Goal: Task Accomplishment & Management: Manage account settings

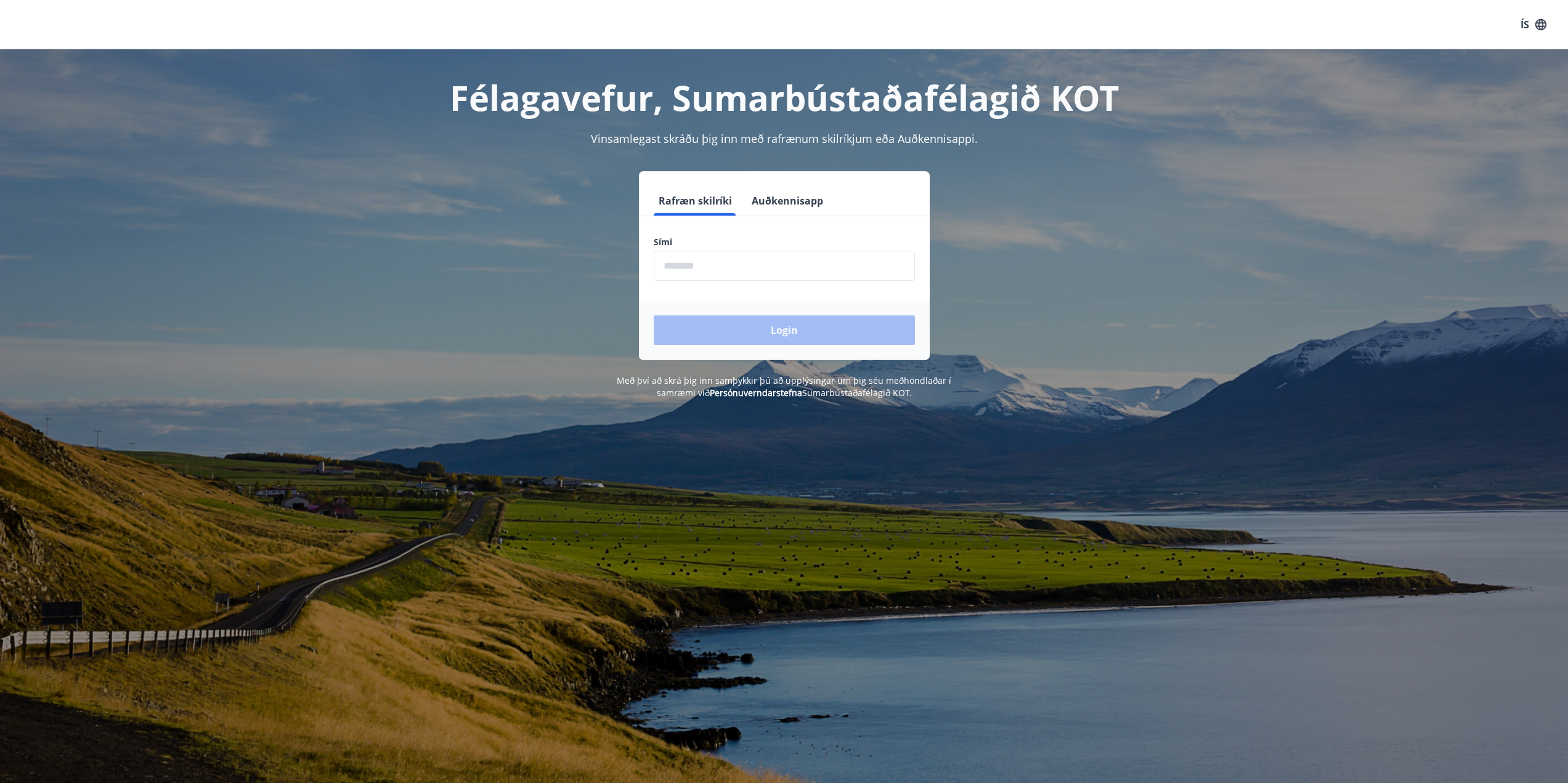
click at [687, 266] on input "phone" at bounding box center [784, 266] width 261 height 30
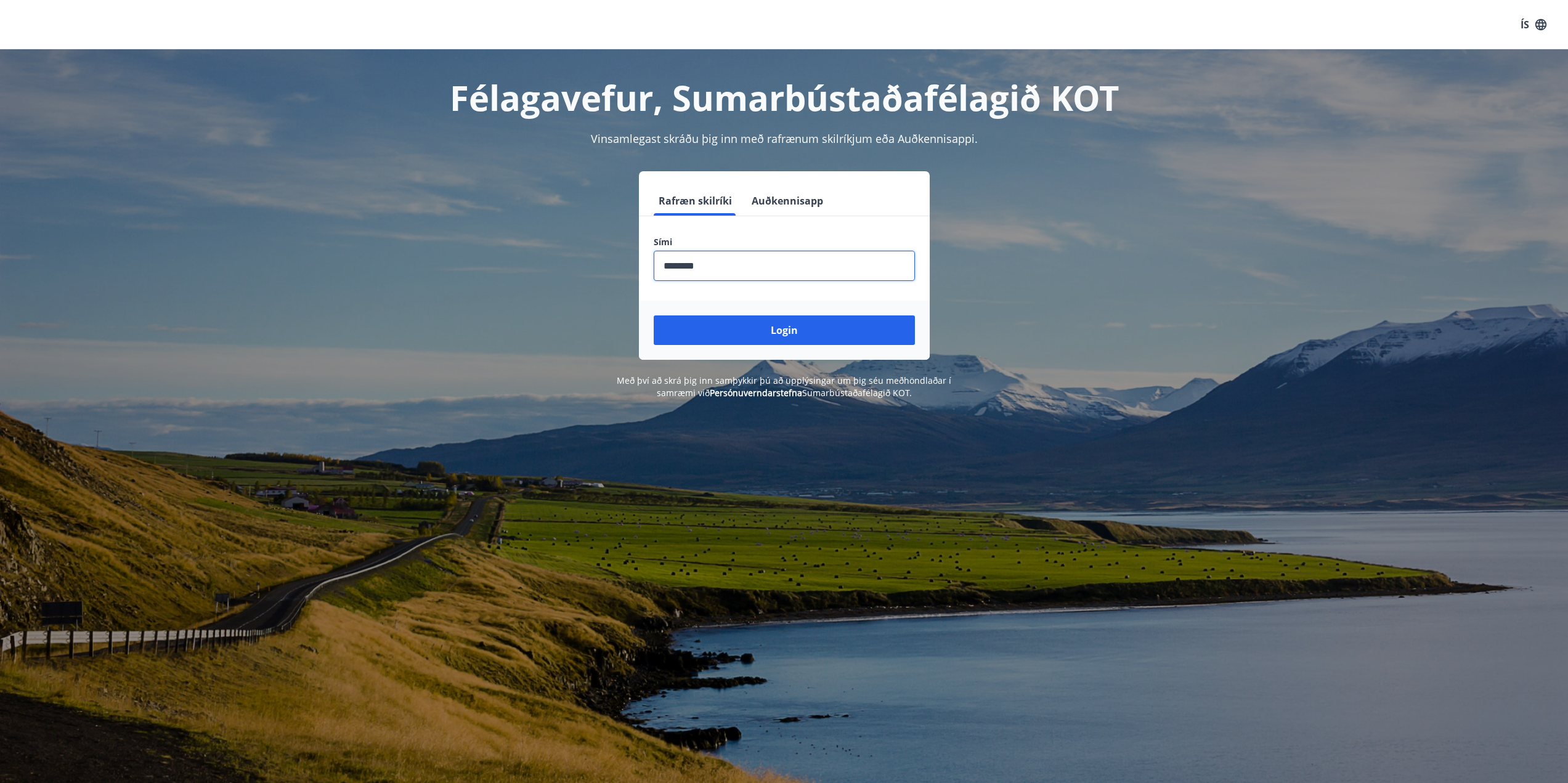
type input "********"
click at [653, 315] on button "Login" at bounding box center [784, 330] width 261 height 29
